Goal: Complete application form

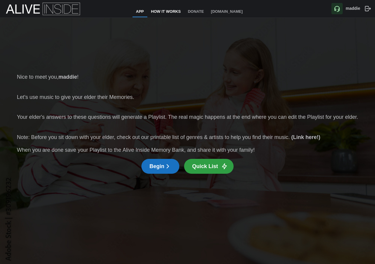
click at [179, 7] on link "How It Works" at bounding box center [165, 12] width 37 height 11
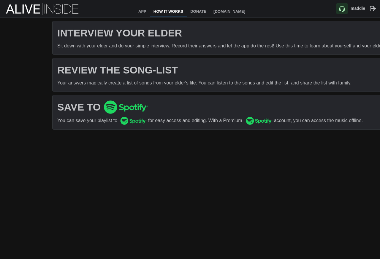
click at [144, 34] on h1 "INTERVIEW YOUR ELDER" at bounding box center [221, 32] width 328 height 13
click at [132, 45] on div "Sit down with your elder and do your simple interview. Record their answers and…" at bounding box center [221, 45] width 328 height 7
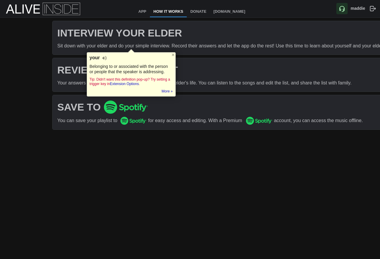
click at [160, 45] on div "Sit down with your elder and do your simple interview. Record their answers and…" at bounding box center [221, 45] width 328 height 7
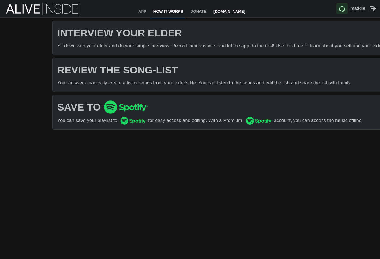
click at [246, 11] on link "[DOMAIN_NAME]" at bounding box center [229, 12] width 39 height 11
click at [149, 10] on link "App" at bounding box center [142, 12] width 15 height 11
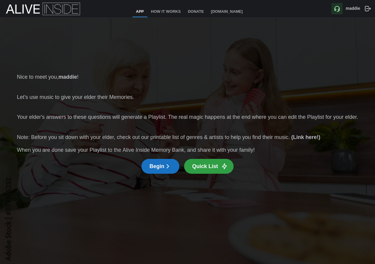
click at [162, 165] on span "Begin" at bounding box center [161, 166] width 22 height 14
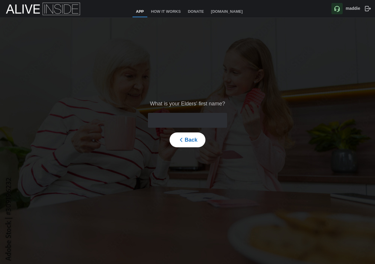
click at [169, 128] on form "What is your Elders' first name? Back" at bounding box center [187, 123] width 79 height 47
click at [169, 123] on input "text" at bounding box center [187, 120] width 79 height 15
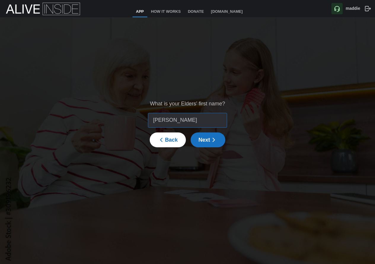
type input "[PERSON_NAME]"
click at [209, 137] on span "Next" at bounding box center [208, 140] width 19 height 14
click at [223, 117] on icon "button" at bounding box center [224, 116] width 3 height 2
type input "1953"
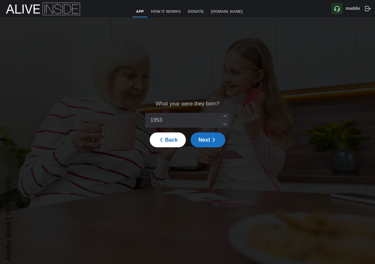
click at [223, 117] on icon "button" at bounding box center [224, 116] width 3 height 2
click at [215, 136] on icon "button" at bounding box center [213, 139] width 7 height 7
click at [199, 121] on input "search" at bounding box center [183, 120] width 69 height 14
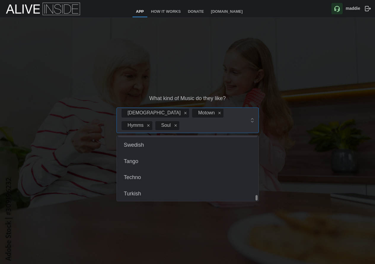
scroll to position [811, 0]
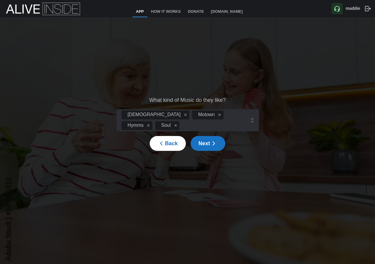
click at [291, 172] on div "What kind of Music do they like? Gospel Motown Hymms Soul Back Next" at bounding box center [187, 123] width 375 height 211
click at [207, 136] on span "Next" at bounding box center [208, 143] width 19 height 14
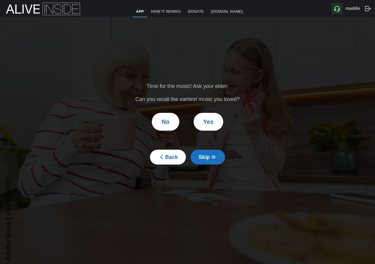
click at [218, 122] on button "Yes" at bounding box center [209, 122] width 30 height 18
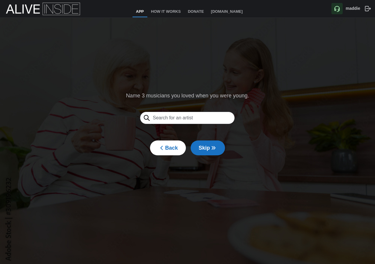
click at [171, 143] on span "Back" at bounding box center [168, 148] width 20 height 14
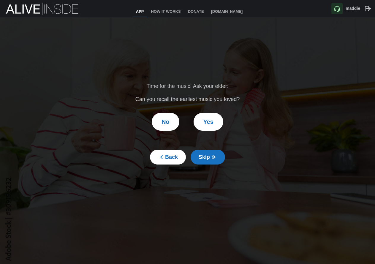
click at [172, 127] on button "No" at bounding box center [166, 122] width 28 height 18
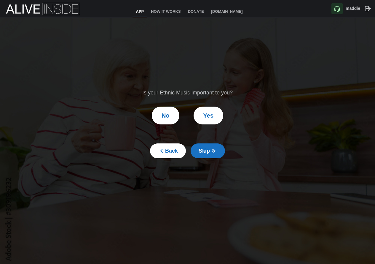
click at [167, 116] on span "No" at bounding box center [166, 115] width 8 height 17
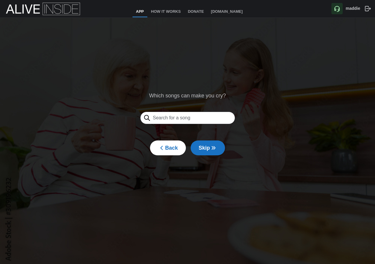
click at [167, 116] on input "text" at bounding box center [187, 118] width 95 height 12
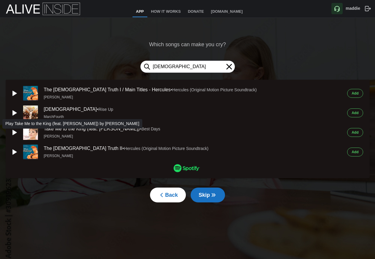
type input "[DEMOGRAPHIC_DATA]"
click at [13, 135] on icon "button" at bounding box center [15, 132] width 4 height 5
click at [13, 134] on rect "button" at bounding box center [12, 132] width 1 height 4
click at [12, 135] on icon "button" at bounding box center [14, 132] width 7 height 7
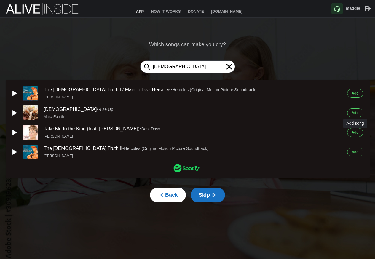
click at [355, 133] on span "Add" at bounding box center [355, 132] width 7 height 8
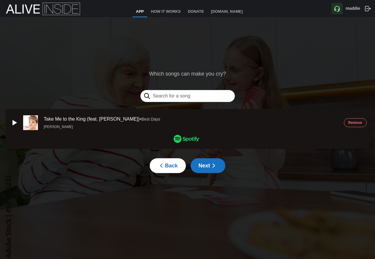
click at [218, 167] on button "Next" at bounding box center [208, 165] width 35 height 15
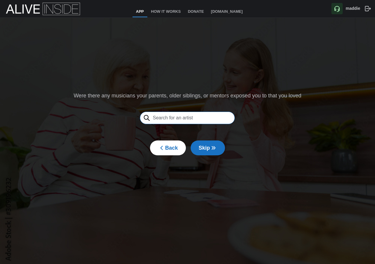
scroll to position [1, 0]
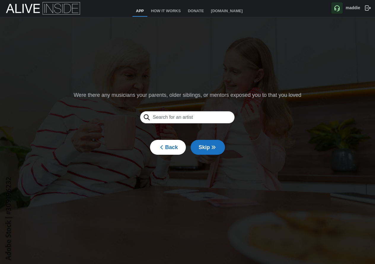
click at [174, 149] on span "Back" at bounding box center [168, 147] width 20 height 14
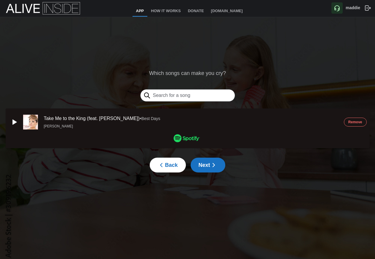
click at [170, 168] on span "Back" at bounding box center [168, 165] width 20 height 14
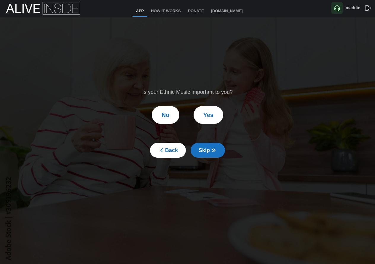
click at [173, 149] on span "Back" at bounding box center [168, 150] width 20 height 14
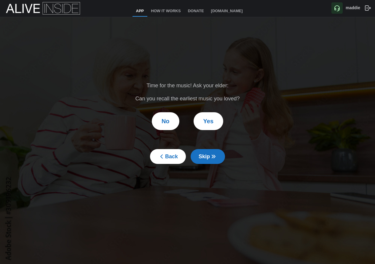
click at [173, 149] on button "Back" at bounding box center [168, 156] width 36 height 15
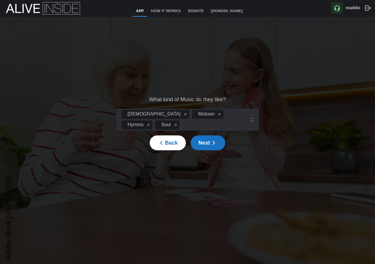
click at [167, 140] on span "Back" at bounding box center [168, 143] width 20 height 14
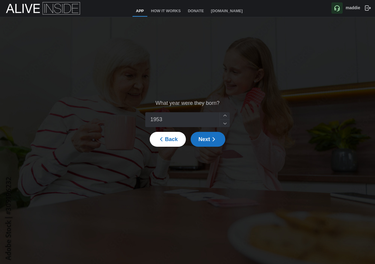
click at [167, 140] on span "Back" at bounding box center [168, 139] width 20 height 14
